Goal: Communication & Community: Share content

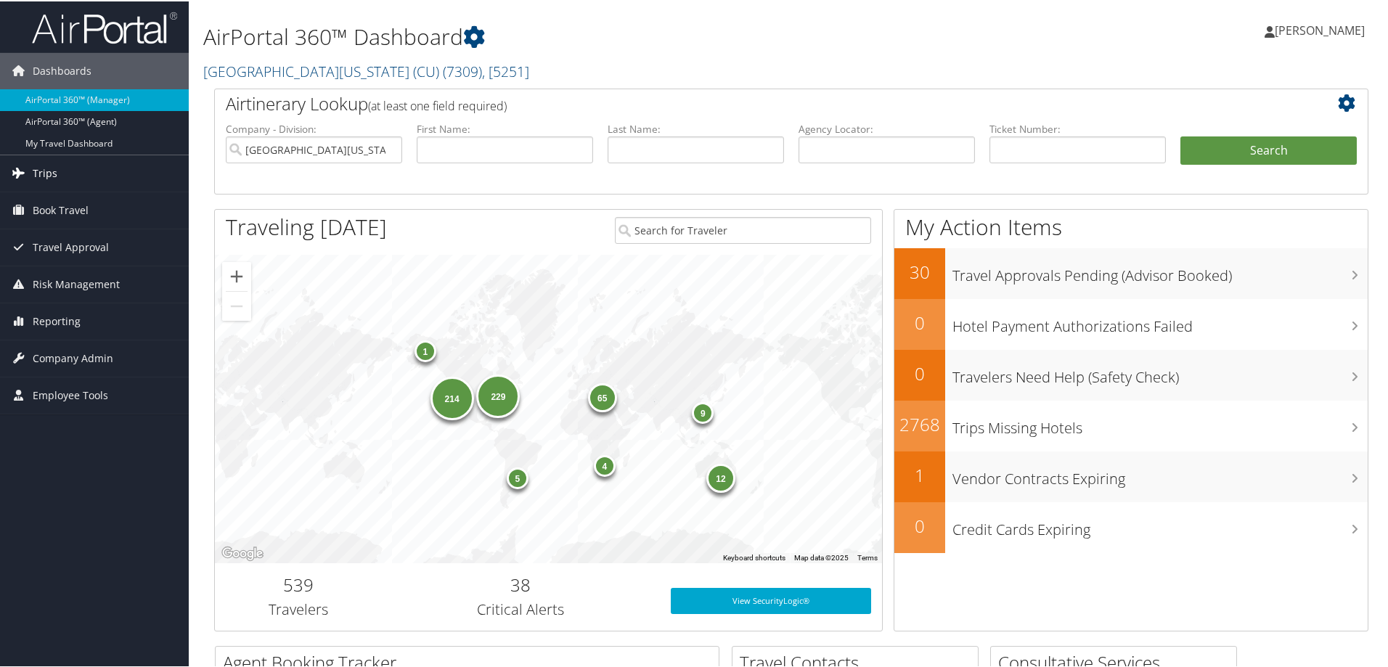
click at [40, 166] on span "Trips" at bounding box center [45, 172] width 25 height 36
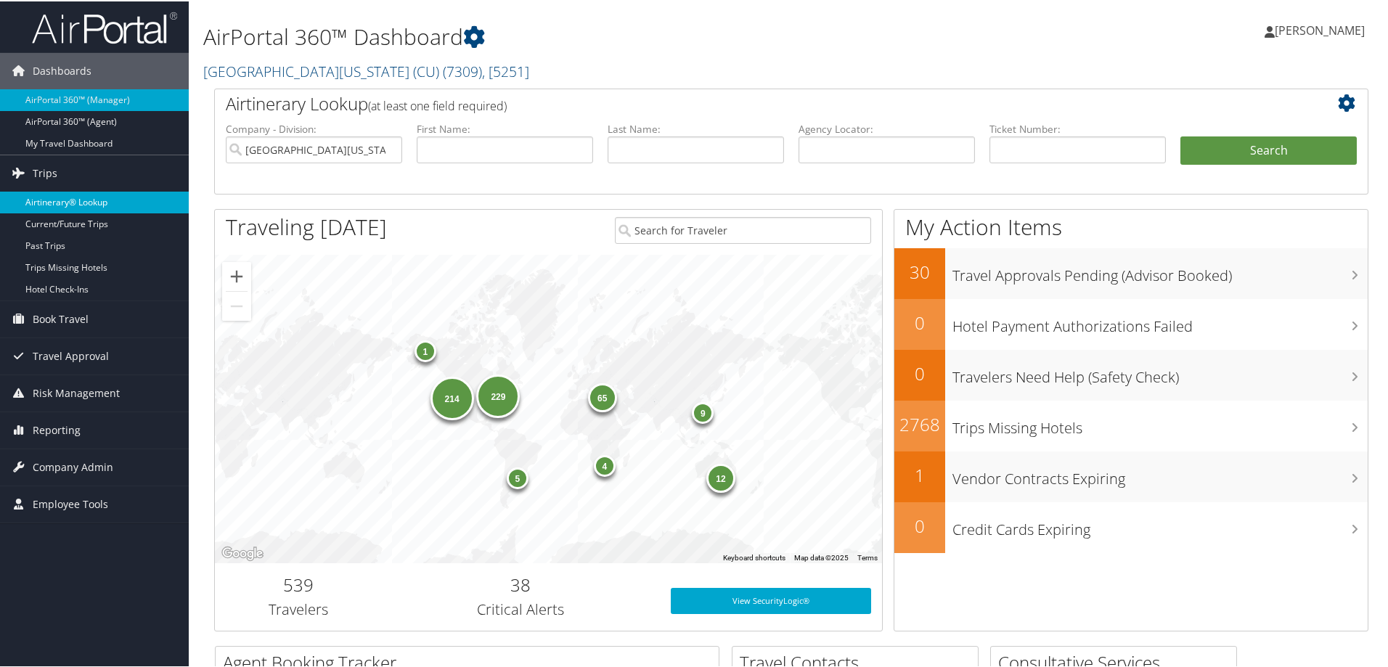
click at [53, 198] on link "Airtinerary® Lookup" at bounding box center [94, 201] width 189 height 22
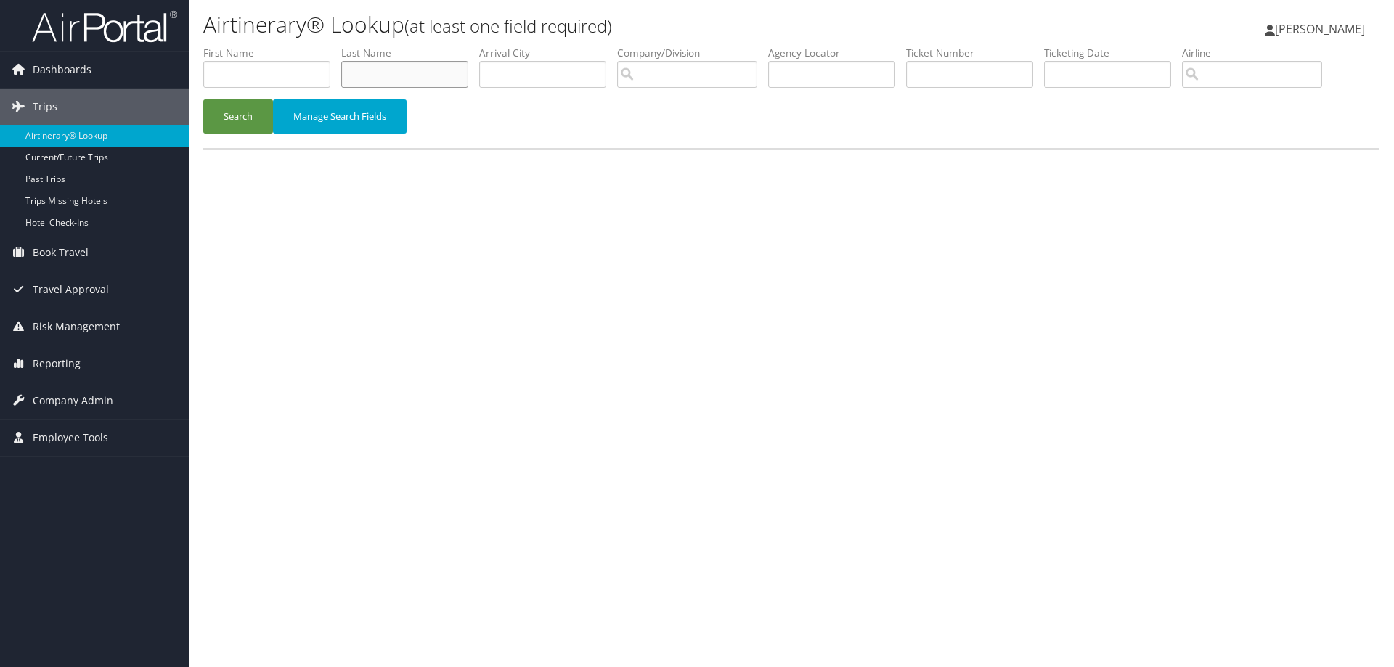
click at [412, 78] on input "text" at bounding box center [404, 74] width 127 height 27
type input "[PERSON_NAME]"
click at [249, 115] on button "Search" at bounding box center [238, 116] width 70 height 34
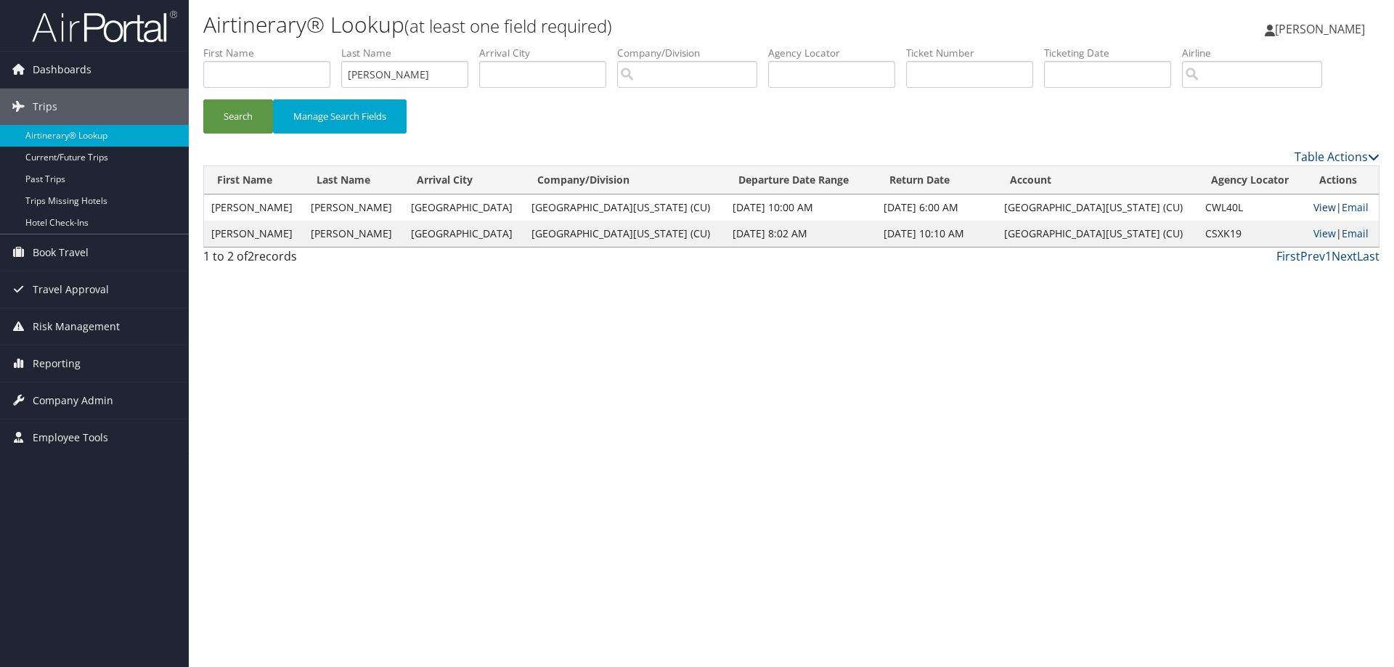
click at [1313, 206] on link "View" at bounding box center [1324, 207] width 23 height 14
click at [1313, 233] on link "View" at bounding box center [1324, 234] width 23 height 14
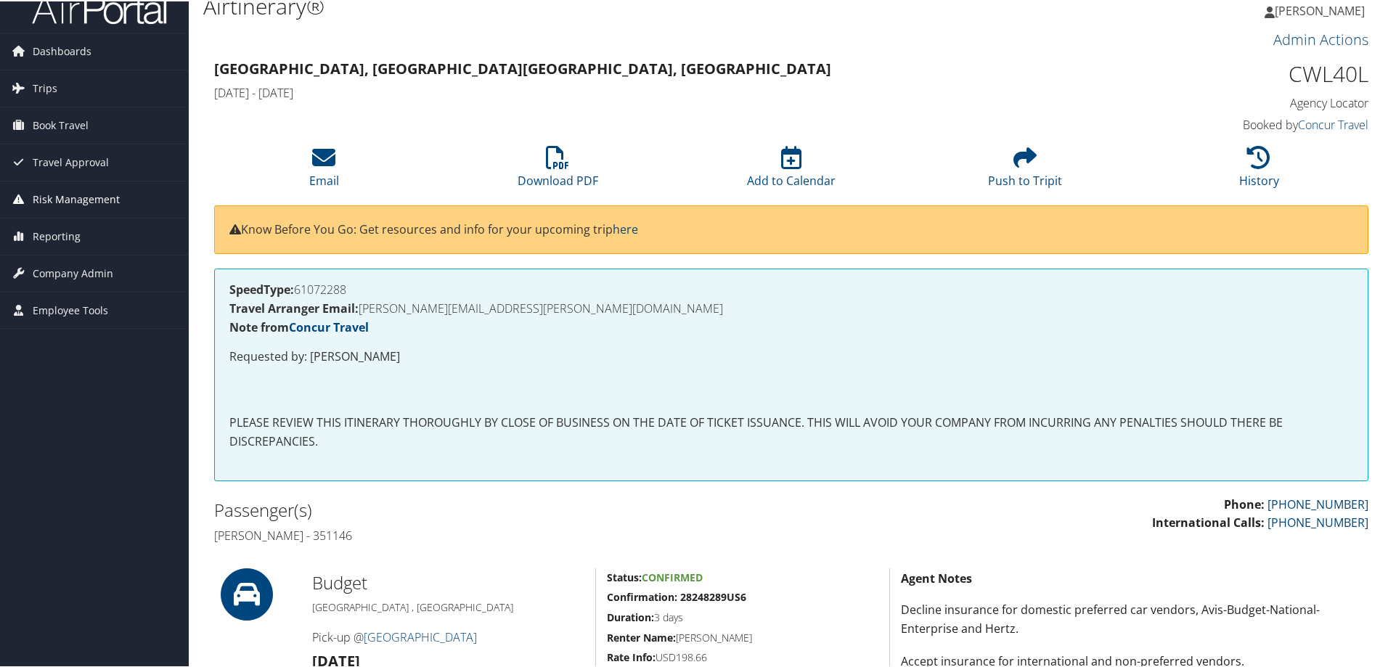
scroll to position [4, 0]
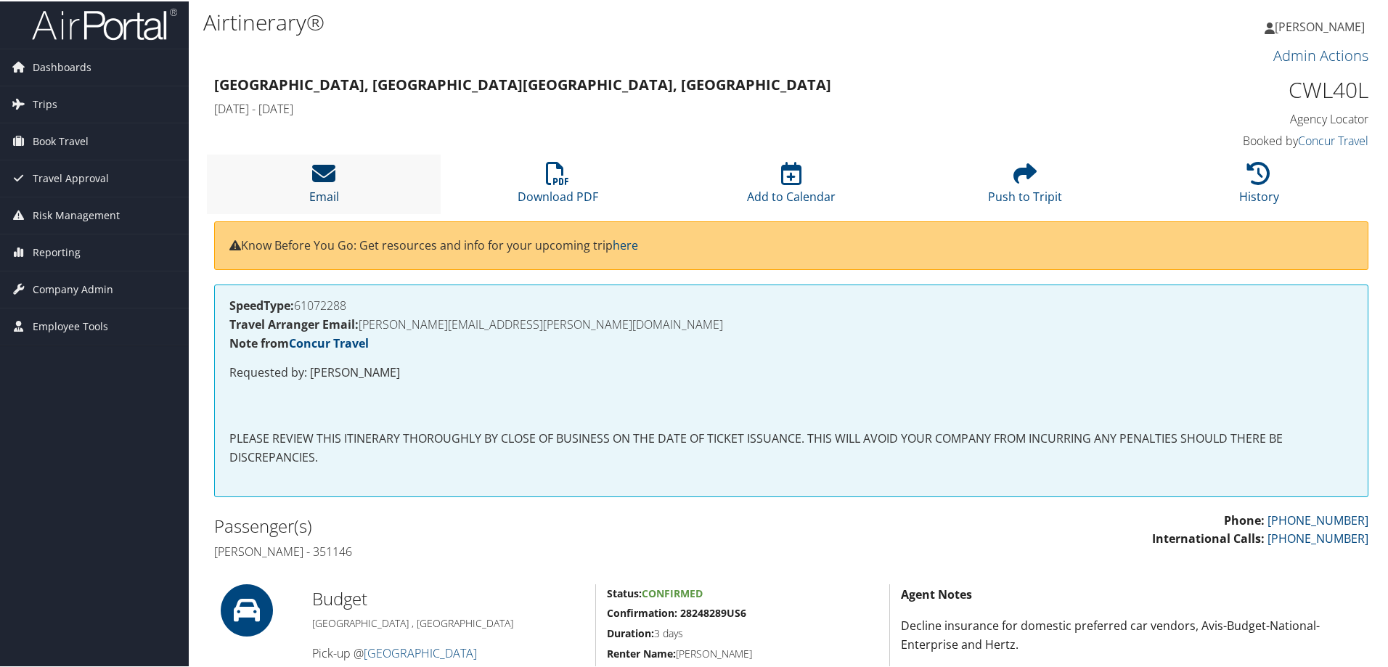
click at [327, 171] on icon at bounding box center [323, 171] width 23 height 23
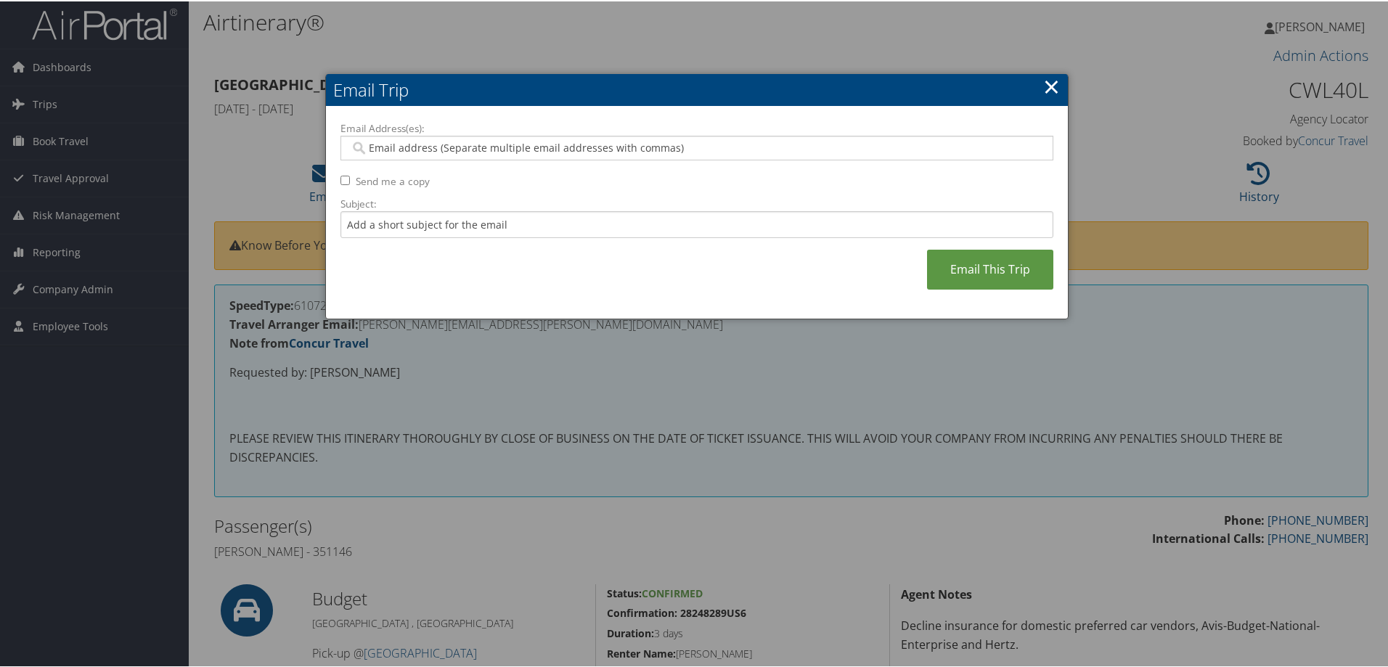
click at [475, 143] on input "Email Address(es):" at bounding box center [696, 146] width 693 height 15
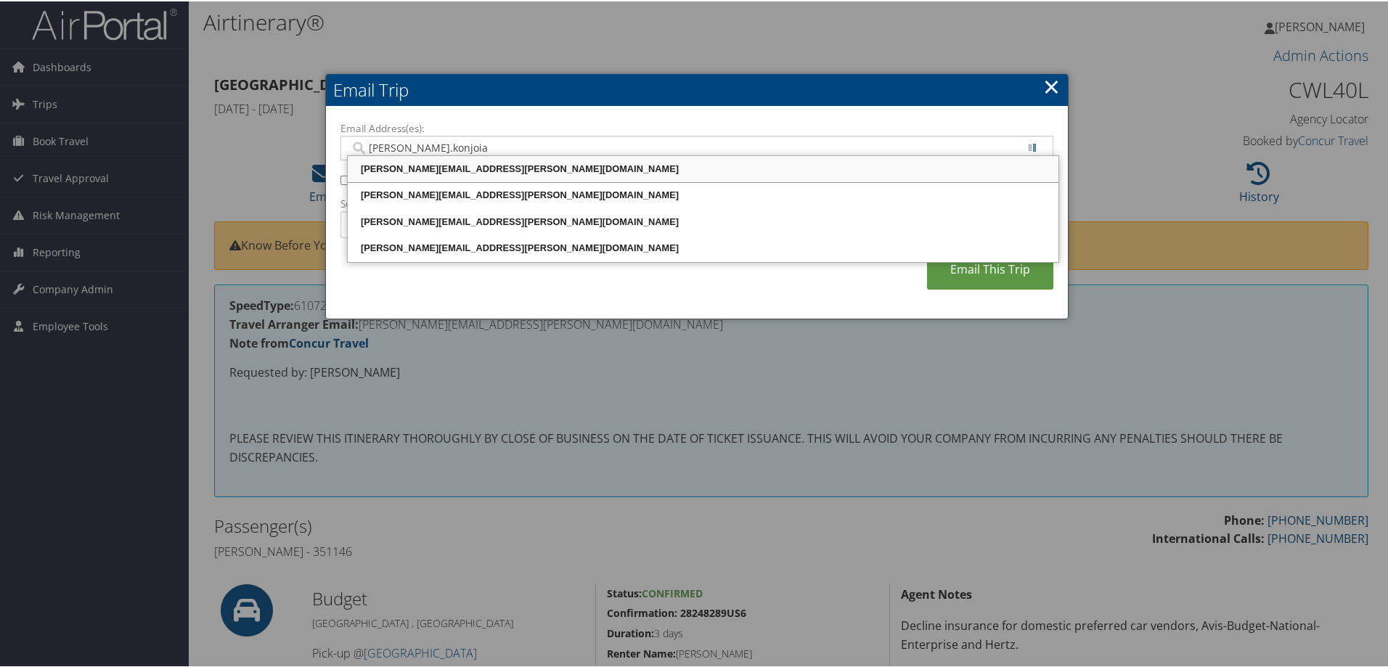
type input "matthew.konjoian"
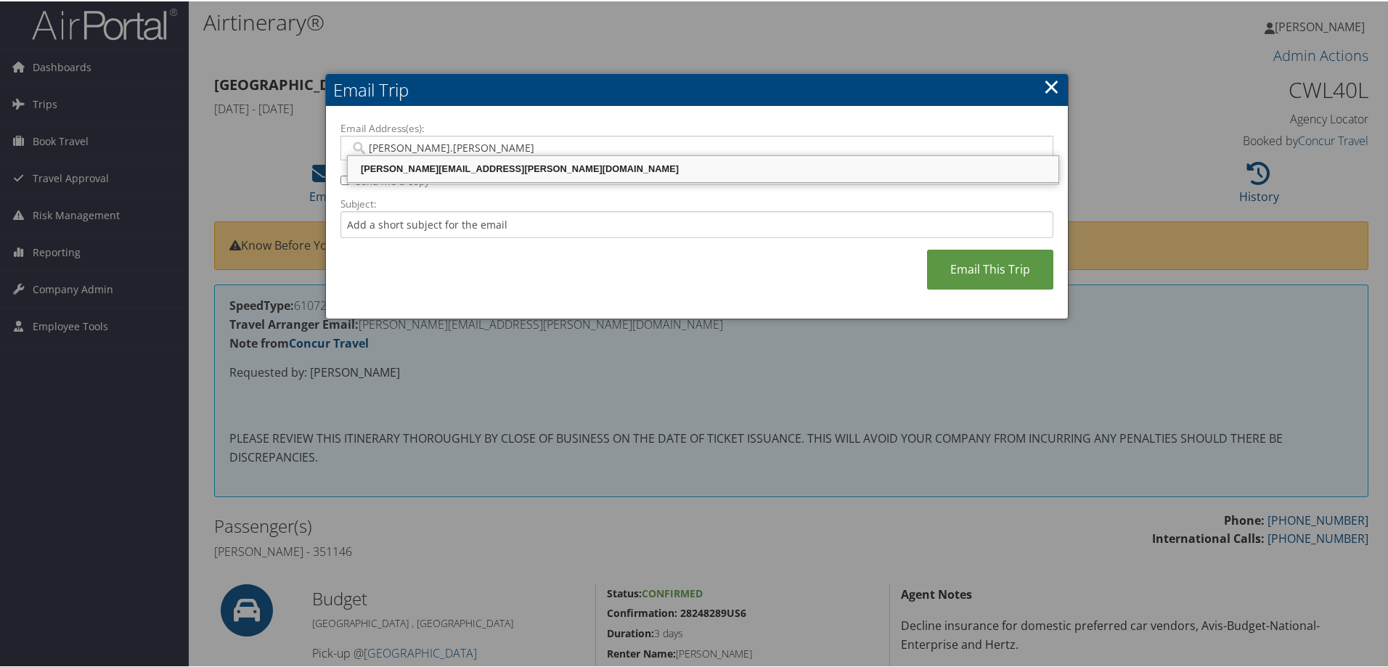
click at [444, 169] on div "matthew.konjoian@cuanschutz.edu" at bounding box center [703, 167] width 706 height 15
type input "matthew.konjoian@cuanschutz.edu"
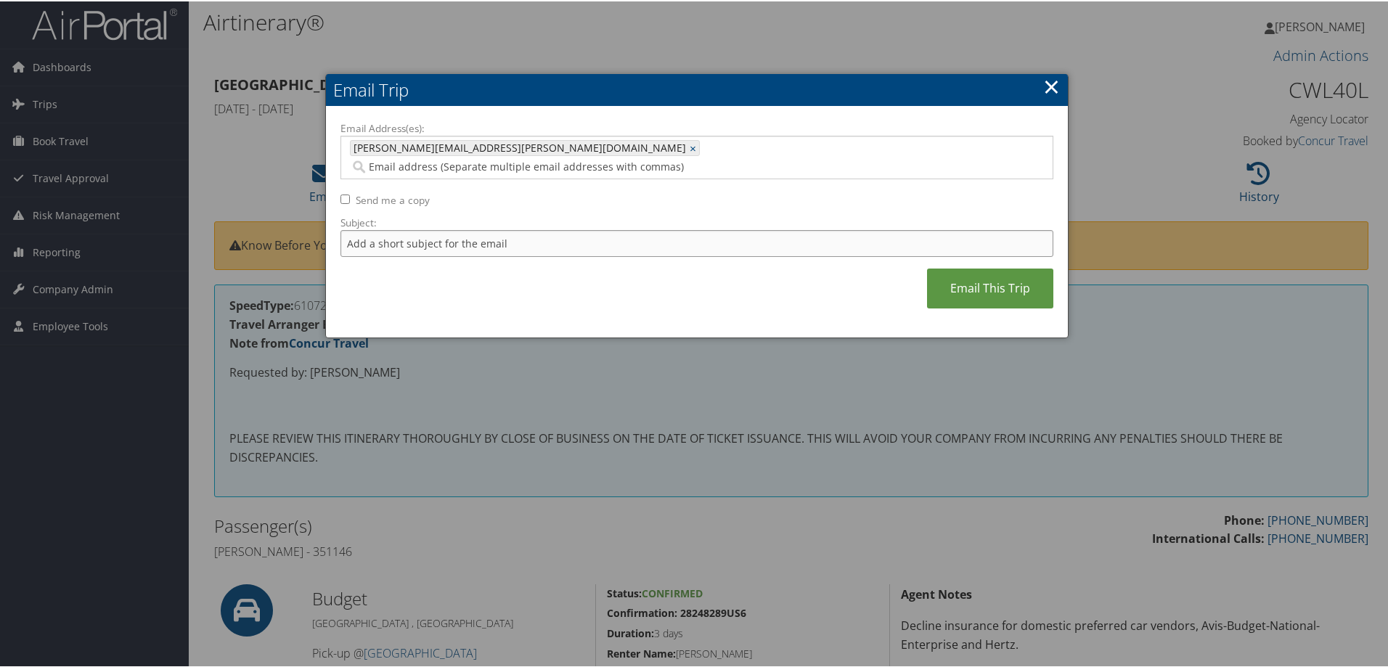
click at [499, 229] on input "Subject:" at bounding box center [696, 242] width 713 height 27
type input "Budget Rental Car"
click at [968, 277] on link "Email This Trip" at bounding box center [990, 287] width 126 height 40
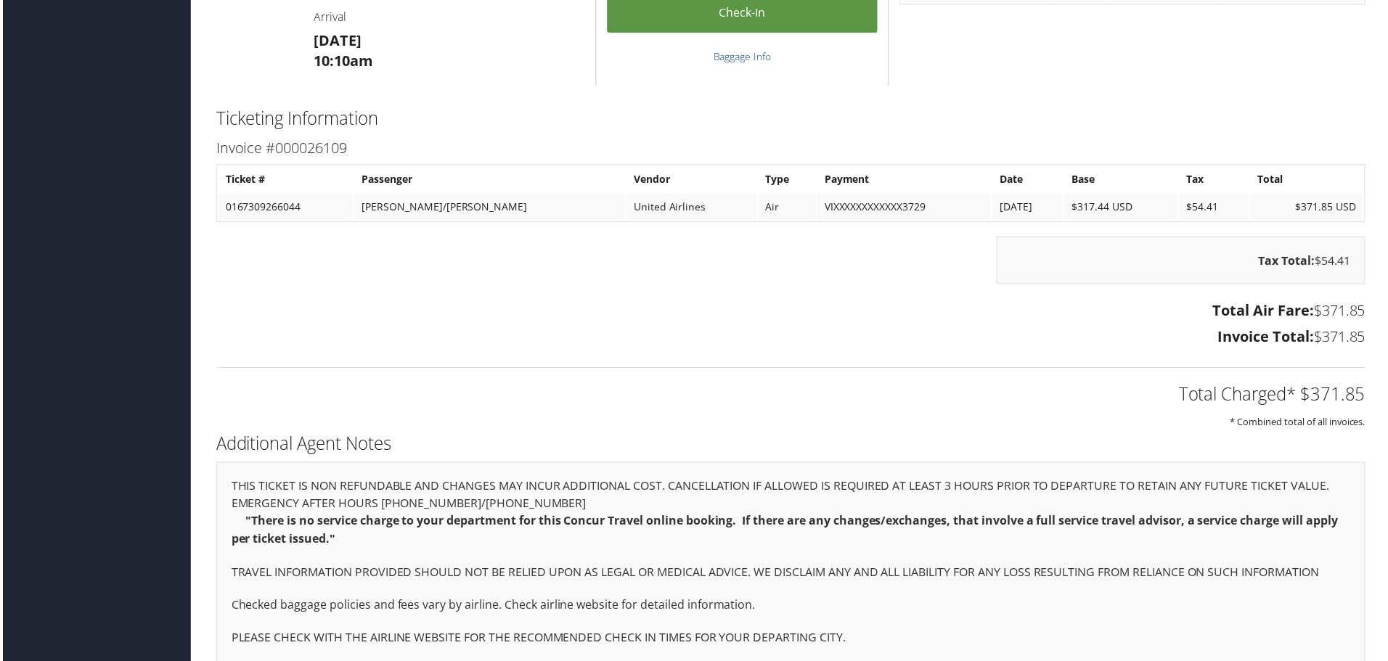
scroll to position [1247, 0]
